Goal: Navigation & Orientation: Understand site structure

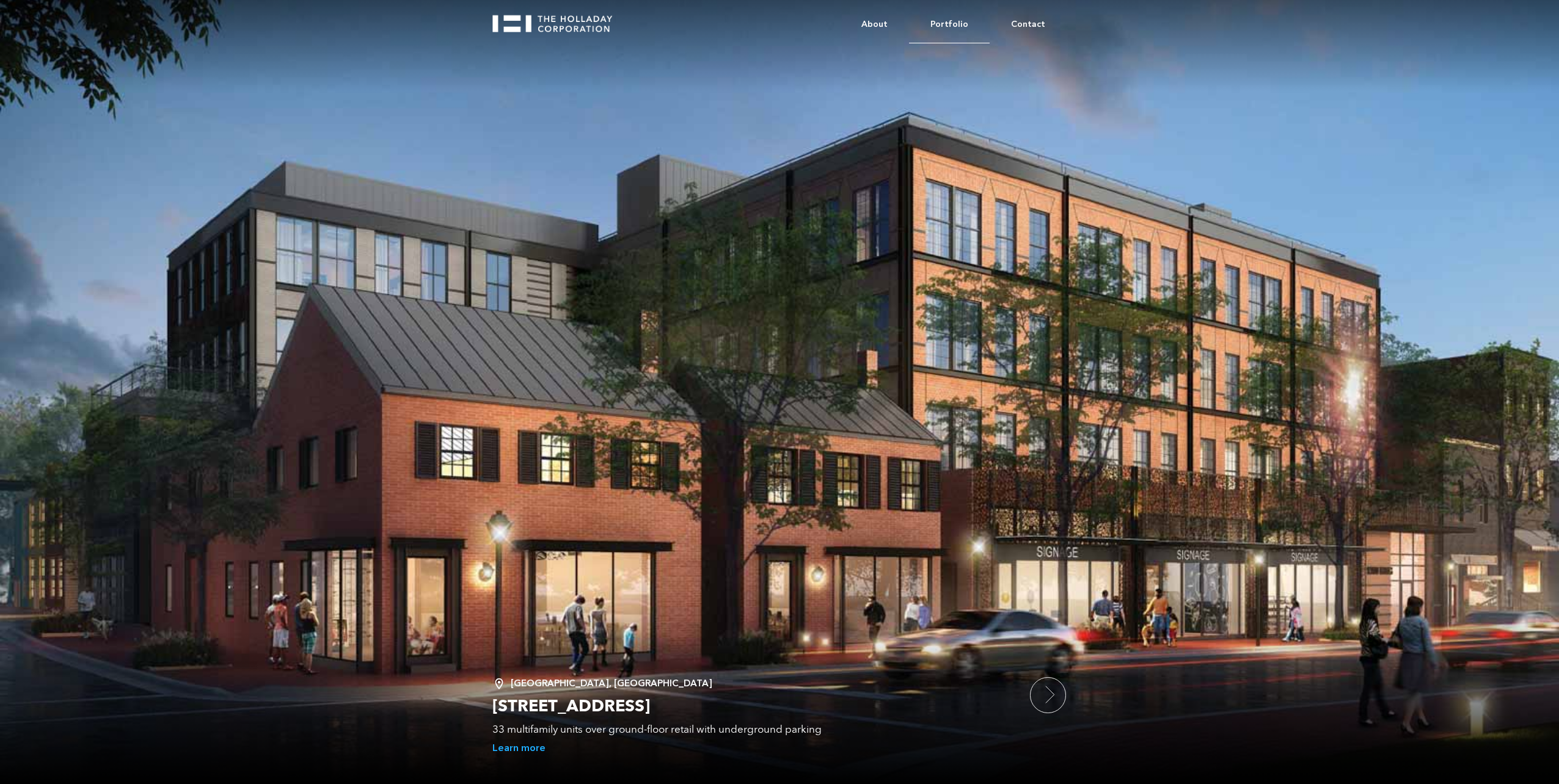
click at [959, 22] on link "Portfolio" at bounding box center [949, 25] width 81 height 37
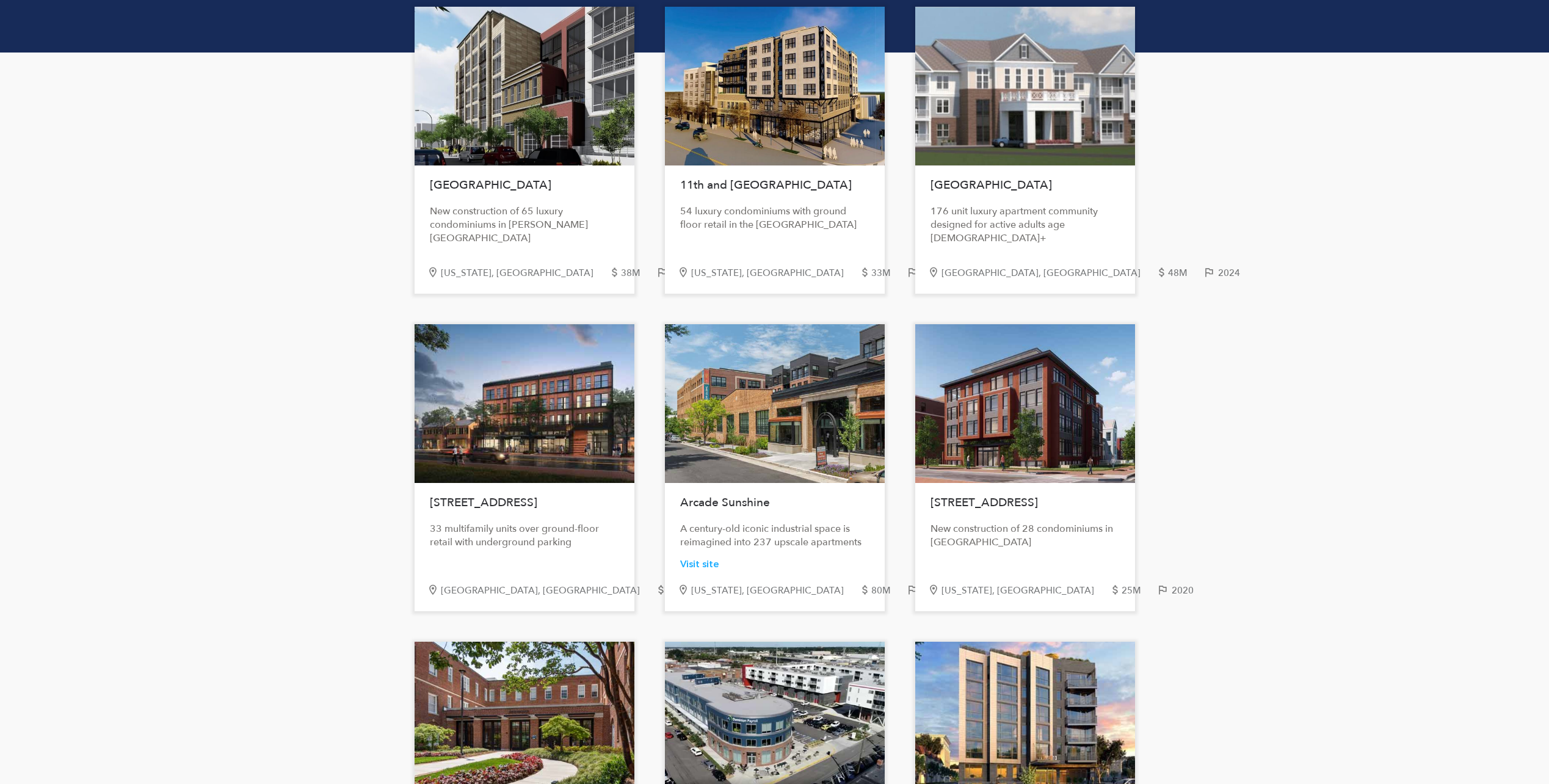
scroll to position [305, 0]
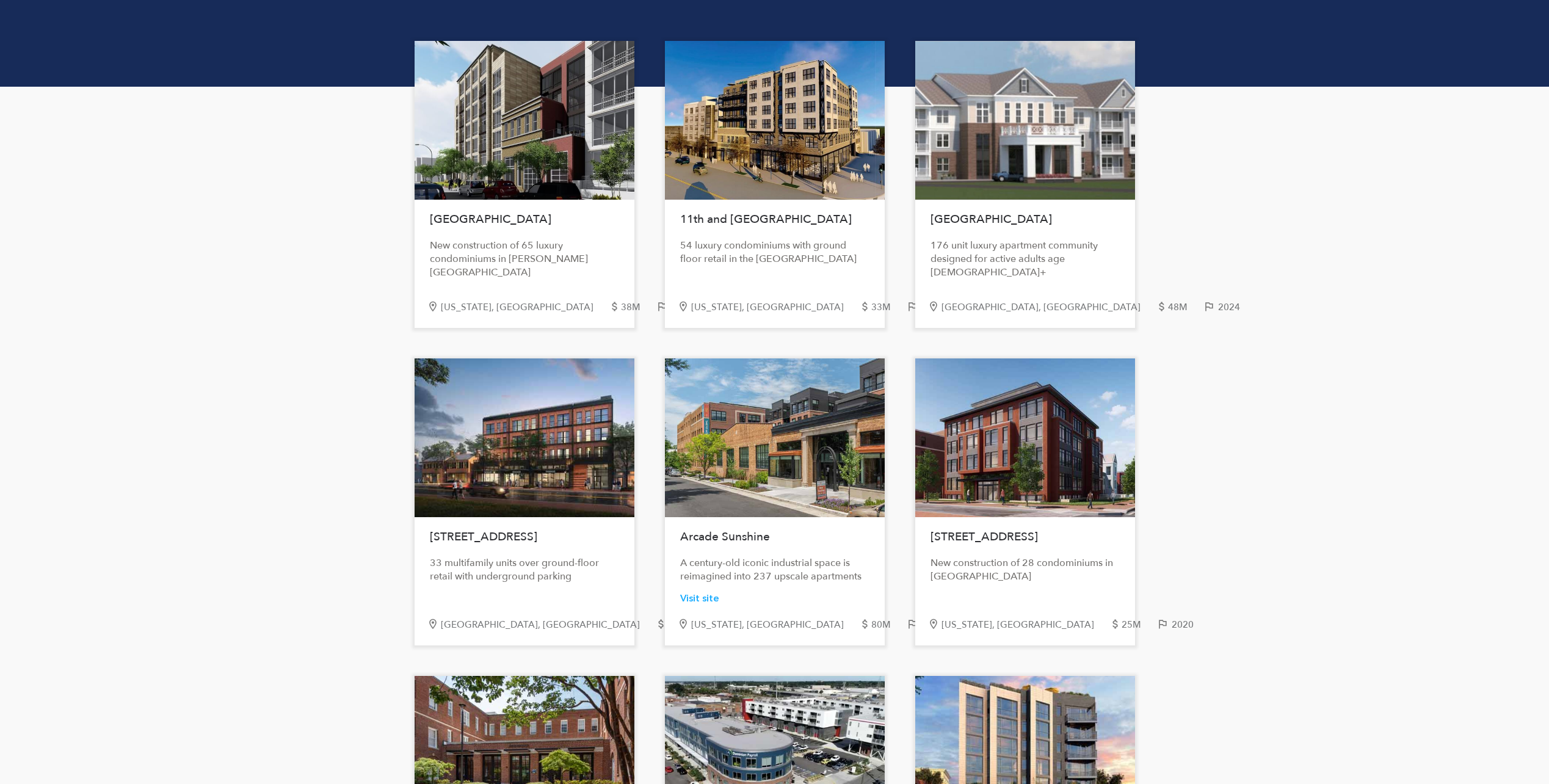
click at [533, 147] on div at bounding box center [524, 120] width 220 height 159
click at [532, 171] on div at bounding box center [524, 120] width 220 height 159
drag, startPoint x: 519, startPoint y: 233, endPoint x: 548, endPoint y: 248, distance: 32.6
click at [520, 233] on div "Church Street New construction of 65 luxury condominiums in Logan Circle" at bounding box center [524, 242] width 220 height 73
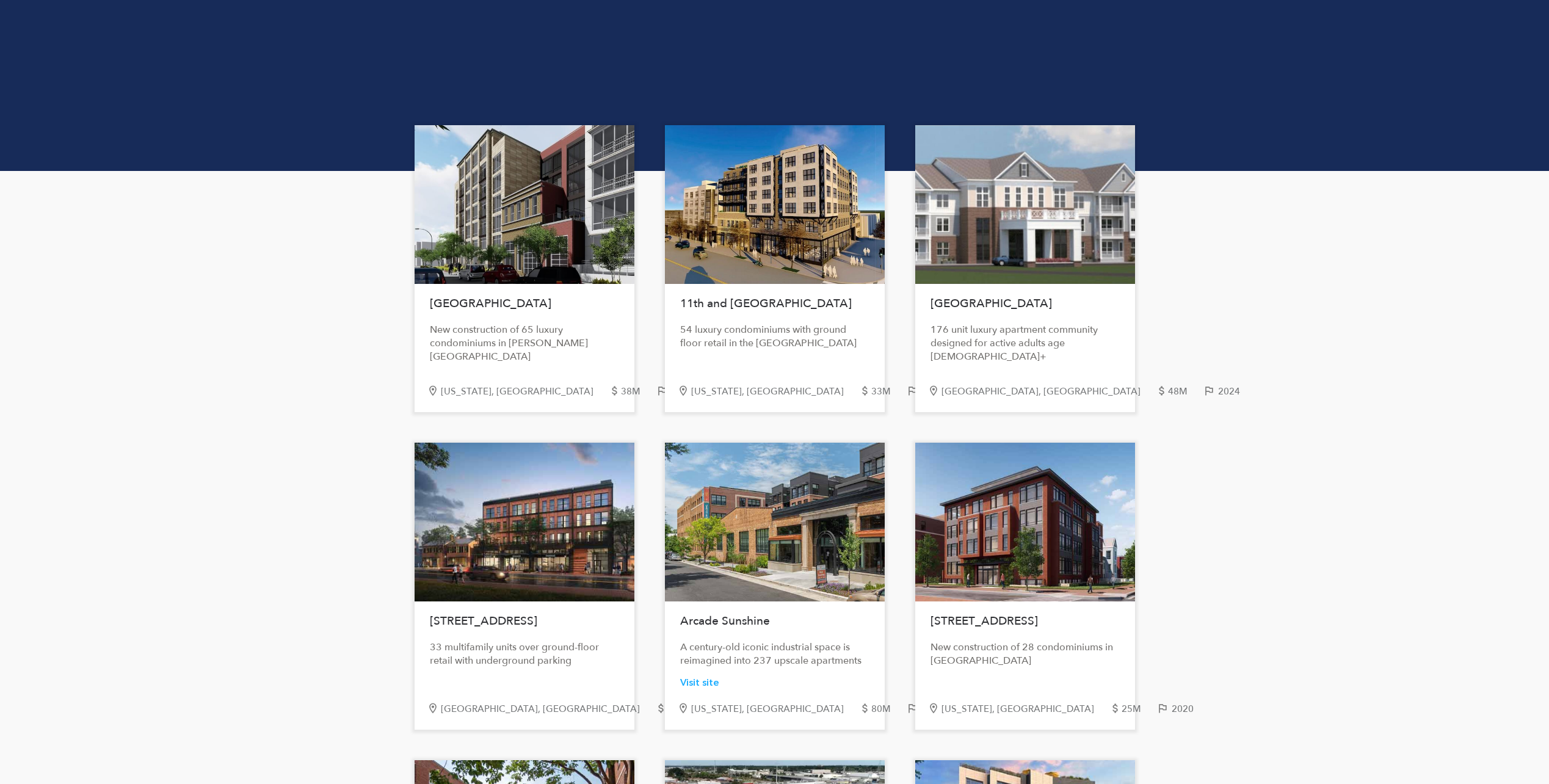
scroll to position [0, 0]
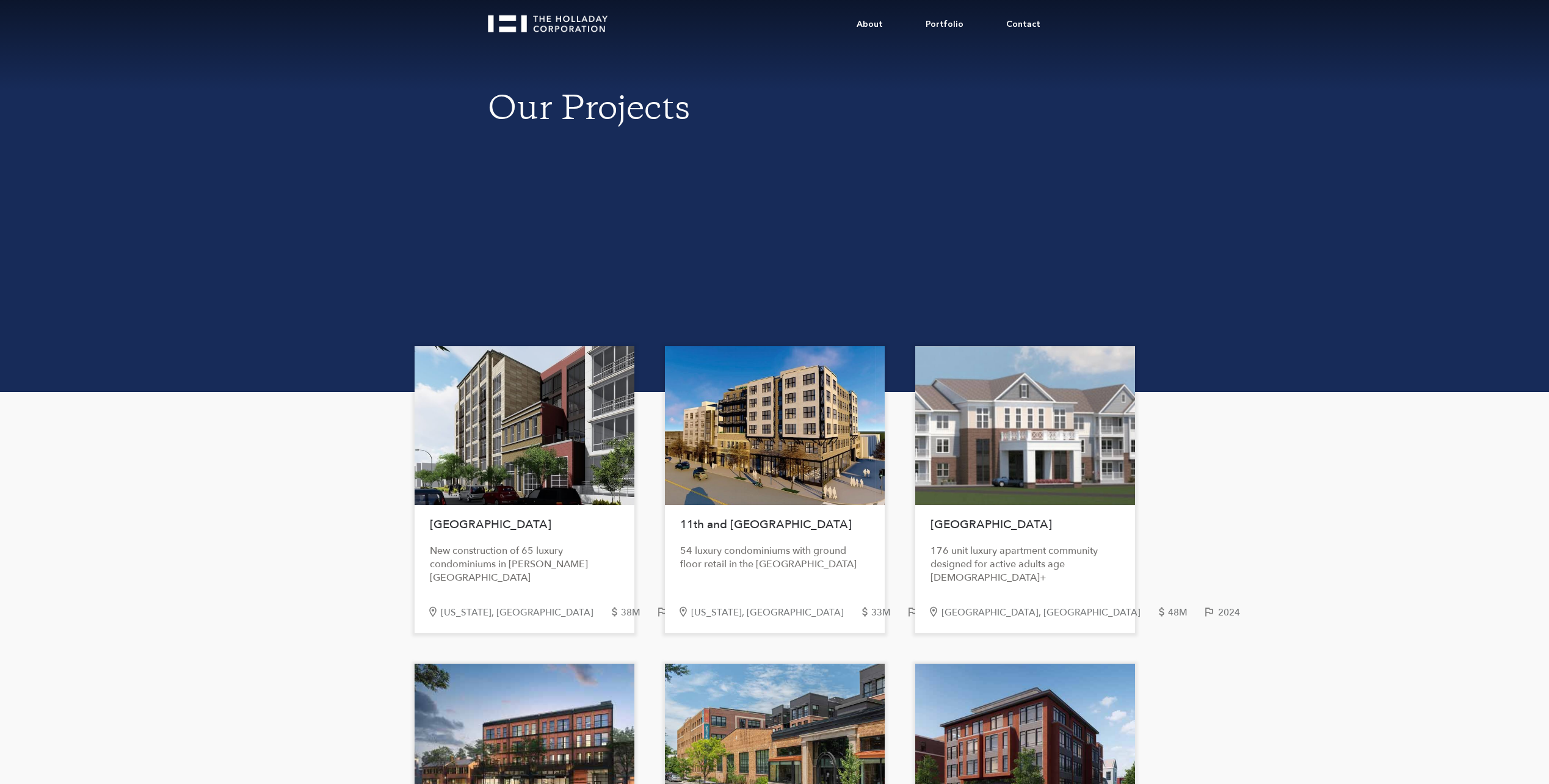
click at [473, 617] on div "Washington, DC" at bounding box center [525, 613] width 168 height 10
drag, startPoint x: 517, startPoint y: 568, endPoint x: 617, endPoint y: 396, distance: 199.0
click at [617, 396] on div "Church Street New construction of 65 luxury condominiums in Logan Circle Washin…" at bounding box center [524, 489] width 220 height 287
click at [951, 18] on link "Portfolio" at bounding box center [944, 25] width 81 height 37
click at [1034, 25] on link "Contact" at bounding box center [1023, 25] width 77 height 37
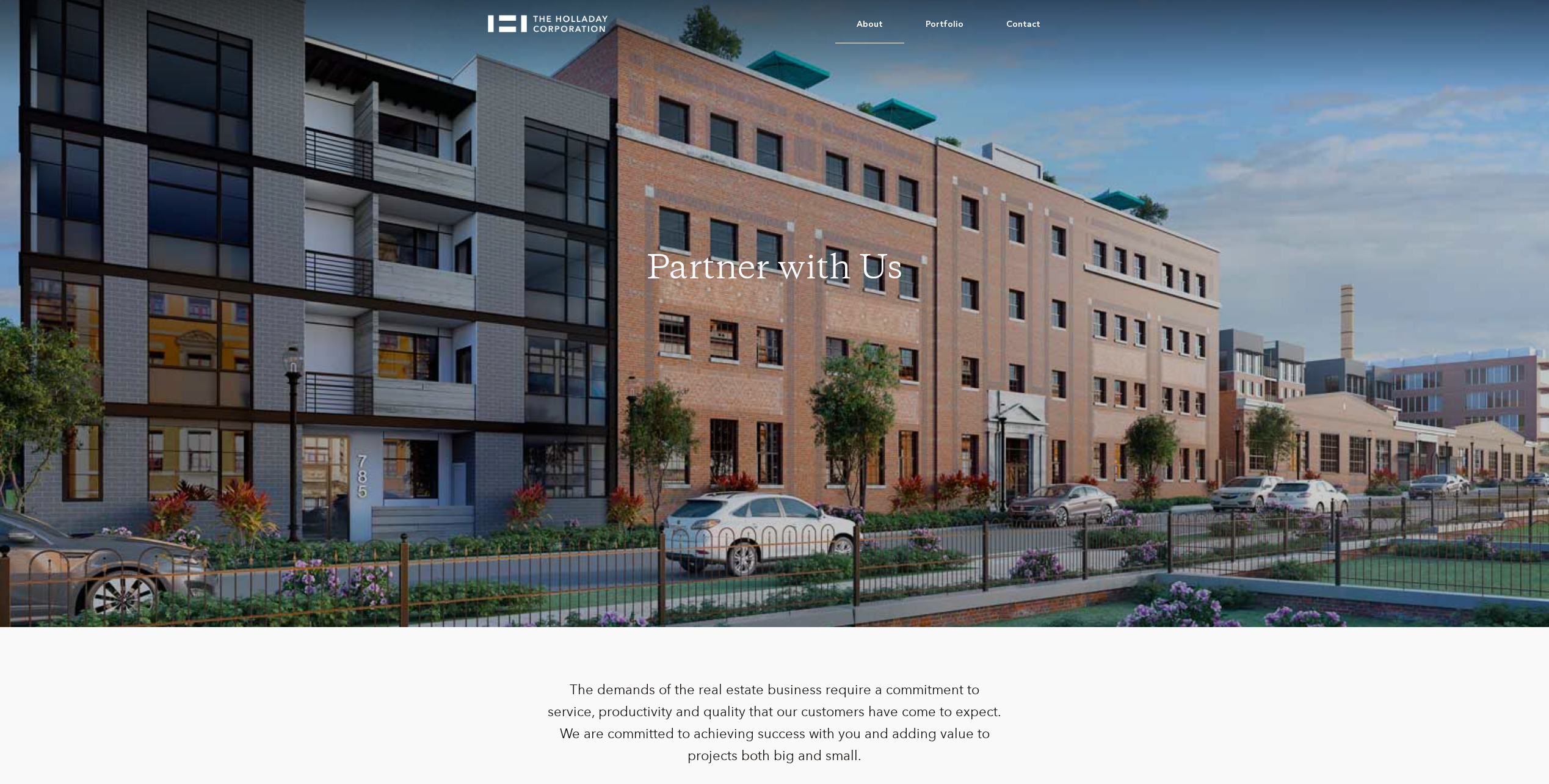
click at [876, 22] on link "About" at bounding box center [870, 25] width 69 height 37
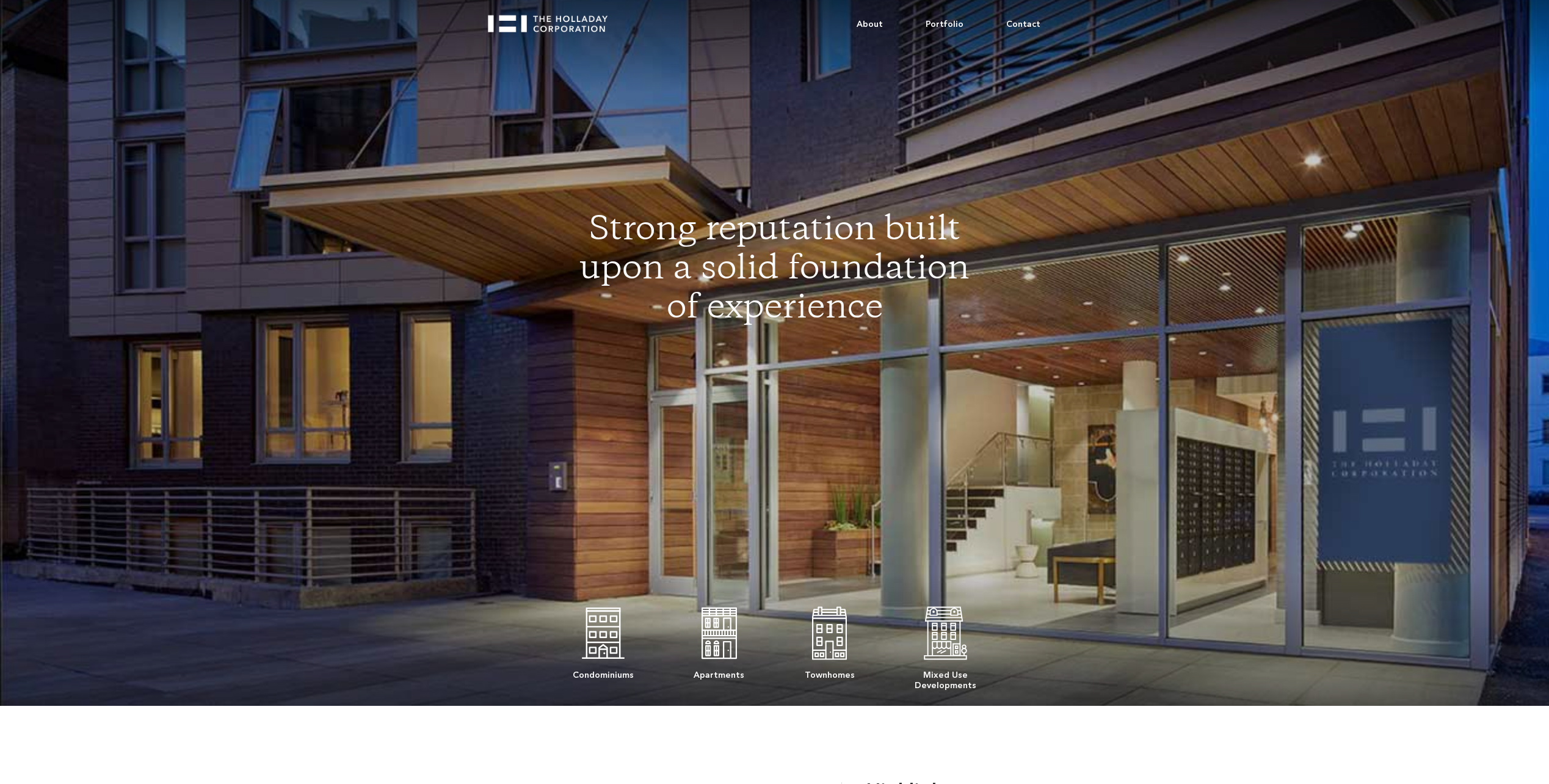
click at [548, 24] on img "home" at bounding box center [553, 19] width 131 height 27
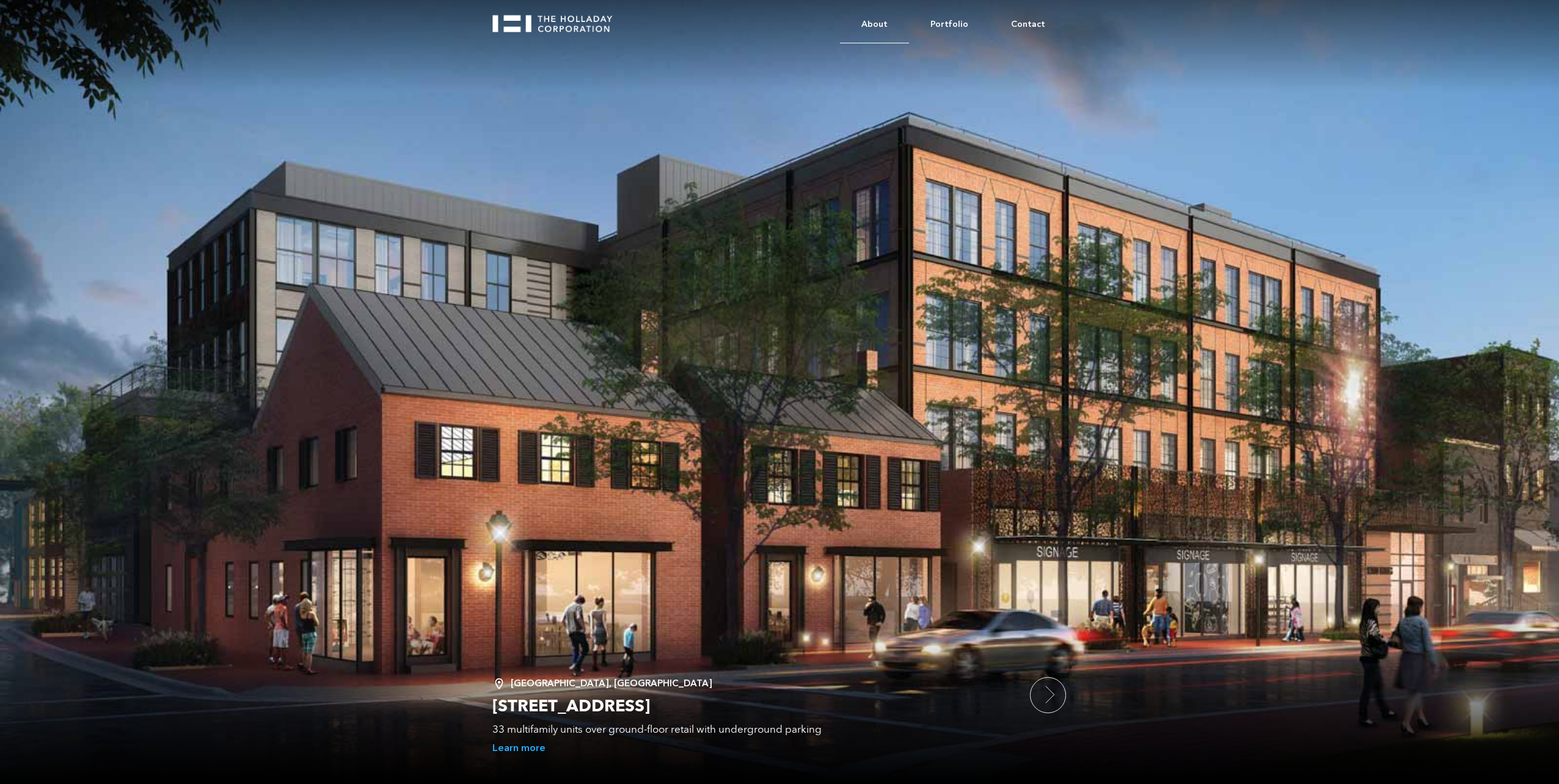
click at [873, 17] on link "About" at bounding box center [875, 25] width 69 height 37
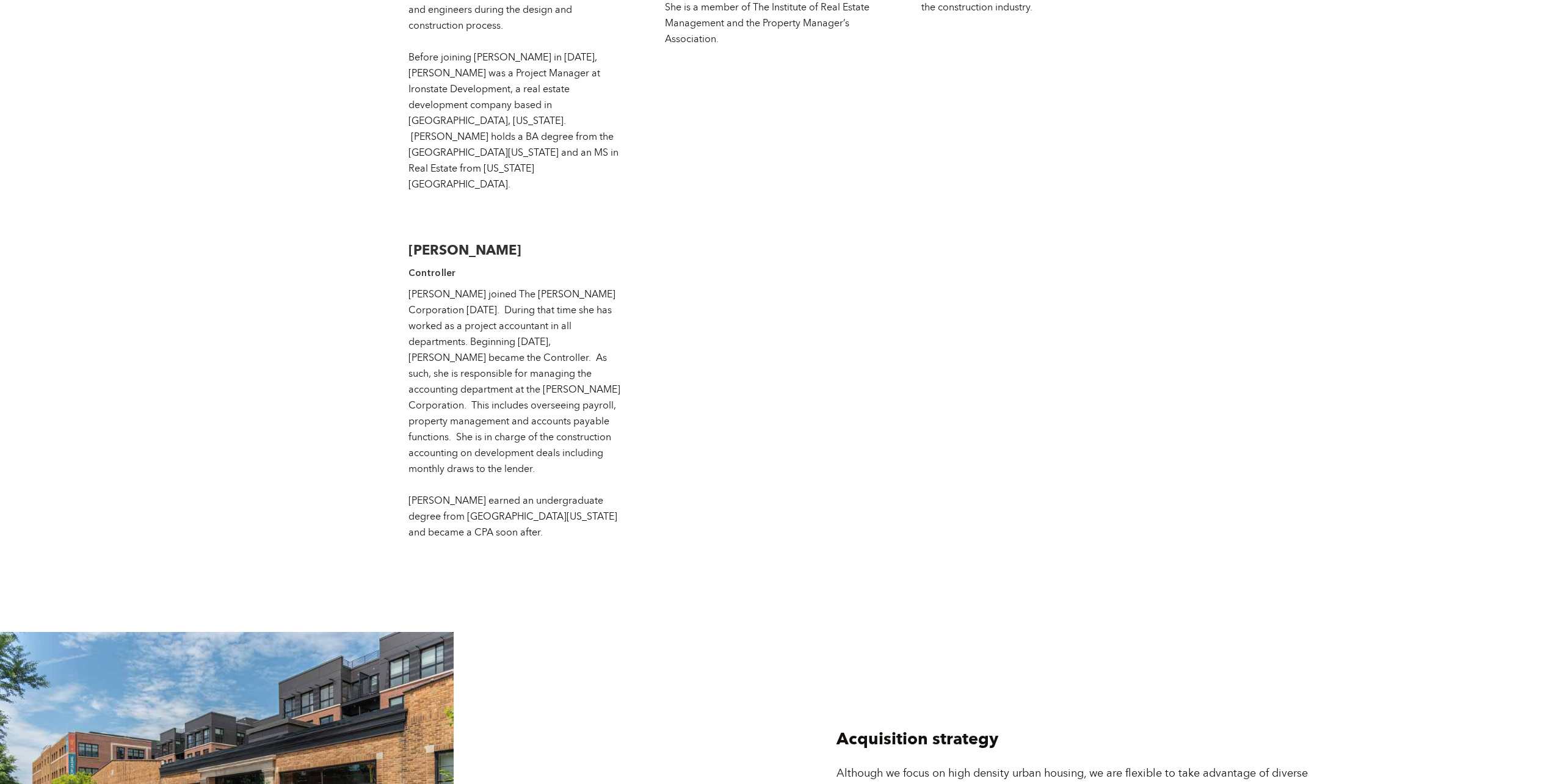
scroll to position [3296, 0]
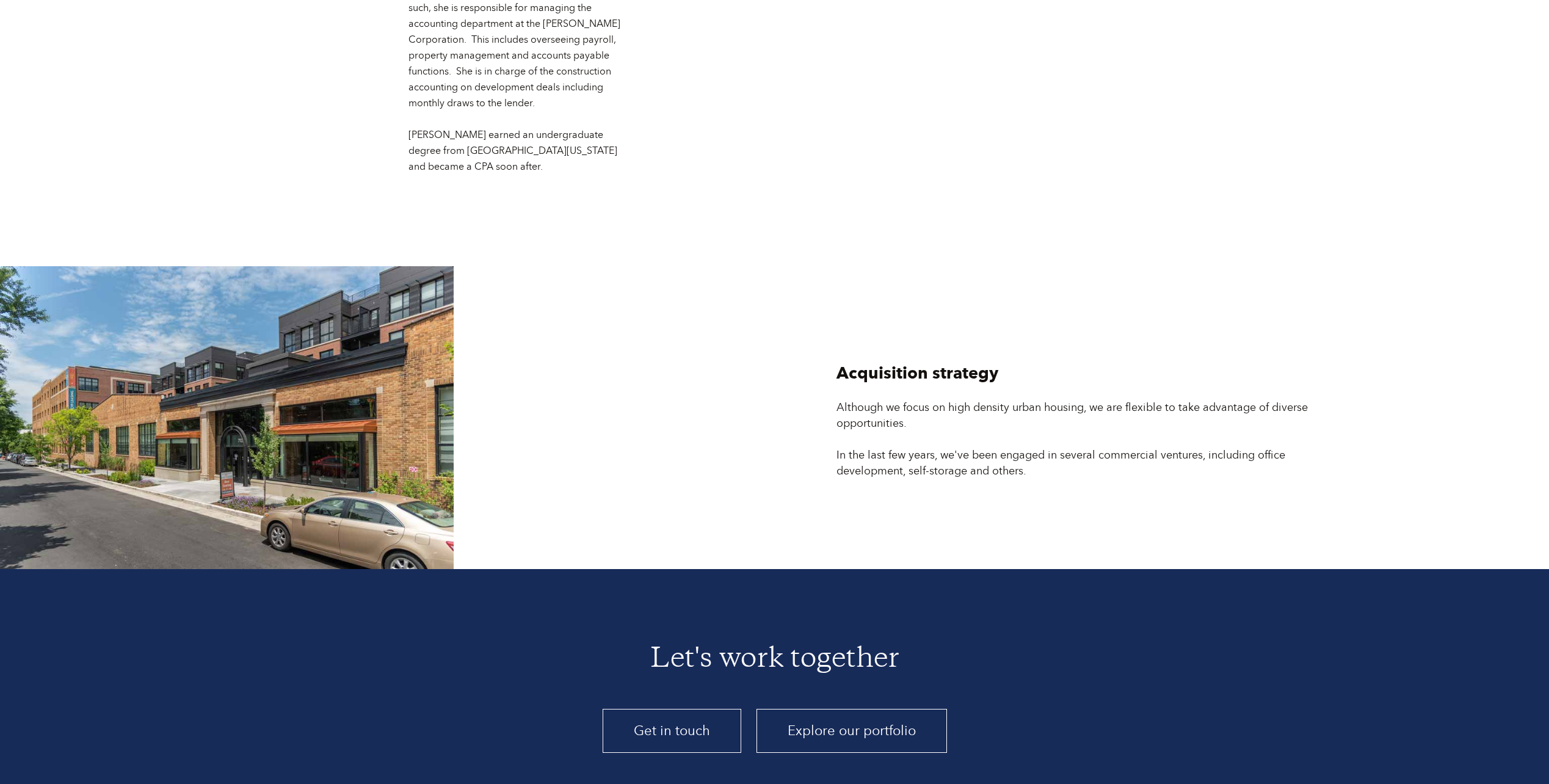
click at [859, 709] on link "Explore our portfolio" at bounding box center [851, 730] width 191 height 44
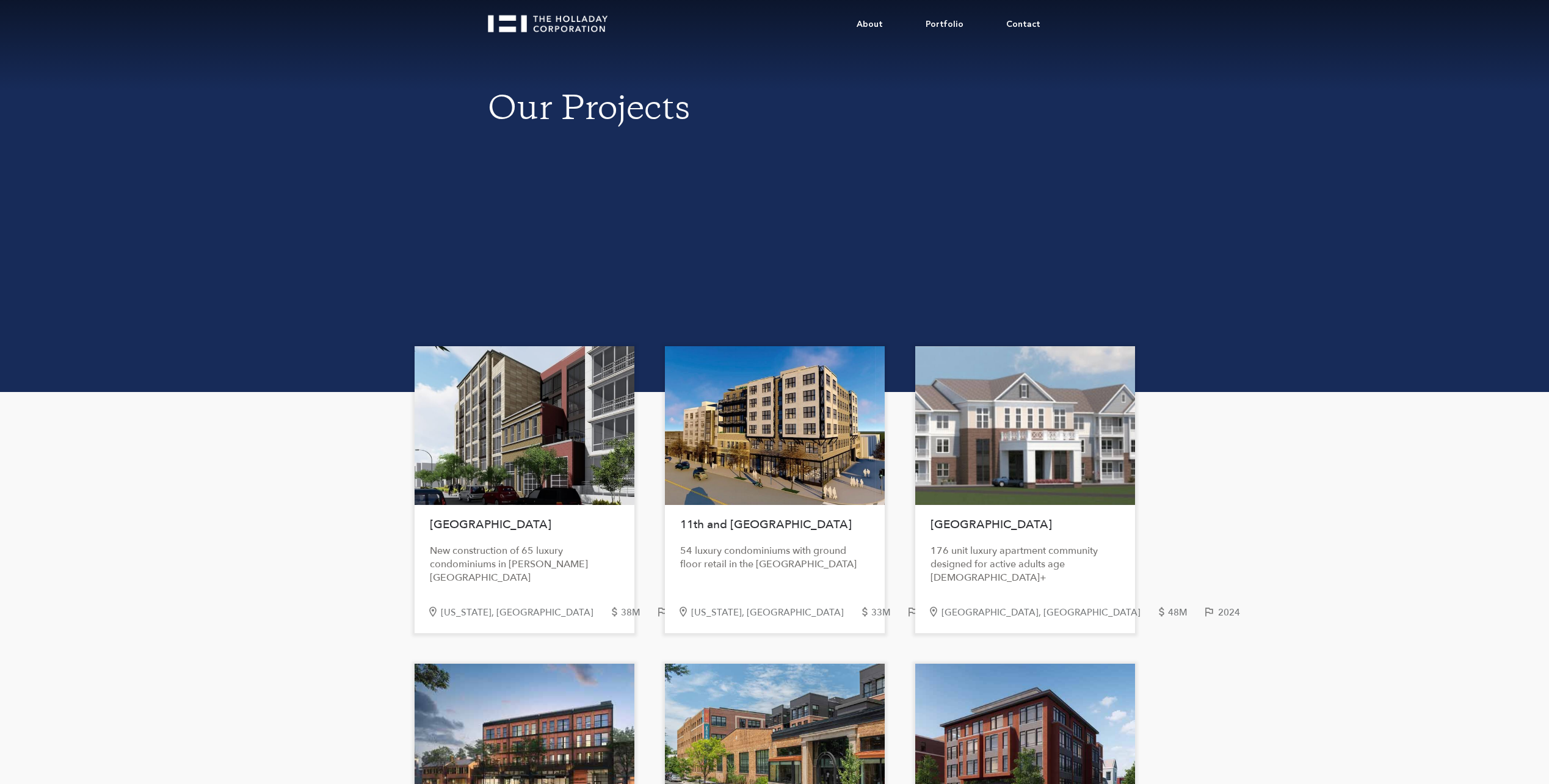
click at [696, 461] on div at bounding box center [775, 425] width 220 height 159
drag, startPoint x: 714, startPoint y: 505, endPoint x: 601, endPoint y: 510, distance: 113.1
click at [714, 506] on div "[GEOGRAPHIC_DATA] luxury condominiums with ground floor retail in the [GEOGRAPH…" at bounding box center [775, 489] width 220 height 287
click at [587, 507] on div "[GEOGRAPHIC_DATA] New construction of 65 luxury condominiums in [PERSON_NAME][G…" at bounding box center [524, 489] width 220 height 287
click at [583, 487] on div at bounding box center [524, 425] width 220 height 159
